Goal: Information Seeking & Learning: Learn about a topic

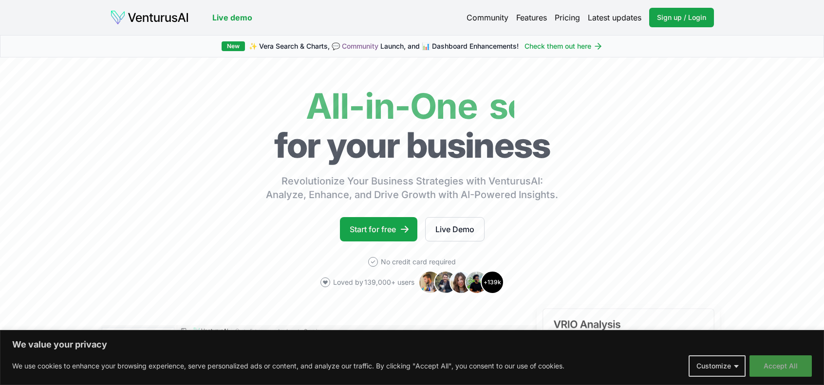
click at [774, 359] on button "Accept All" at bounding box center [780, 365] width 62 height 21
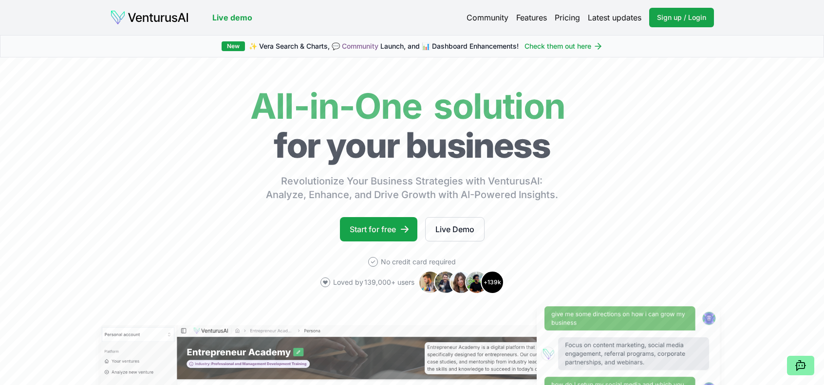
click at [574, 18] on link "Pricing" at bounding box center [566, 18] width 25 height 12
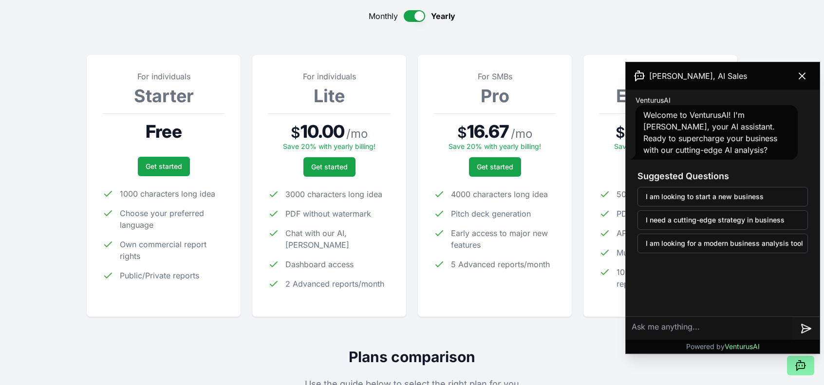
scroll to position [102, 0]
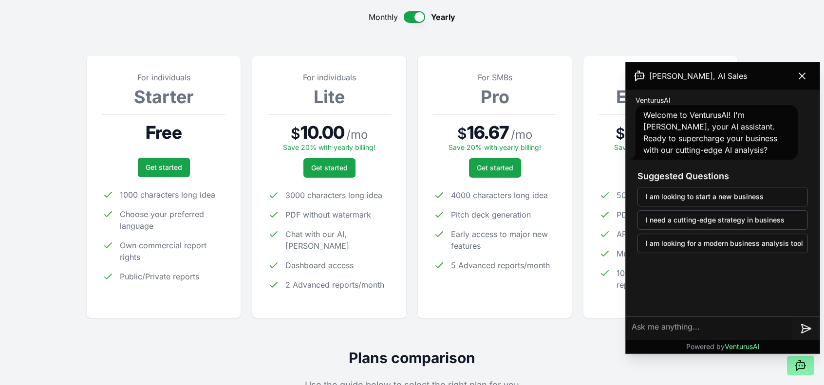
click at [407, 17] on button "button" at bounding box center [414, 17] width 21 height 12
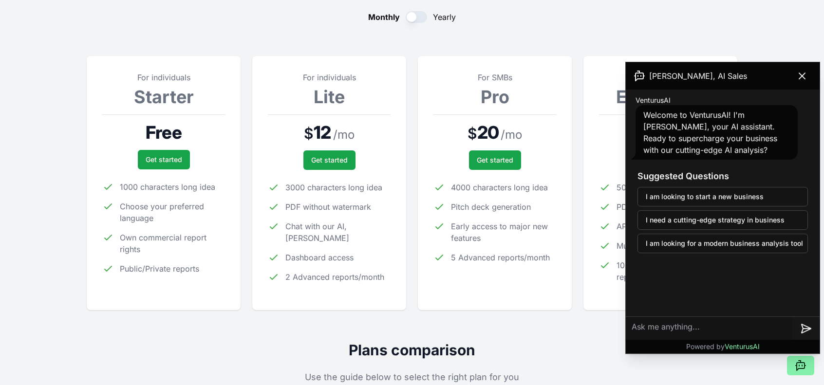
click at [420, 18] on button "button" at bounding box center [416, 17] width 21 height 12
